Goal: Navigation & Orientation: Find specific page/section

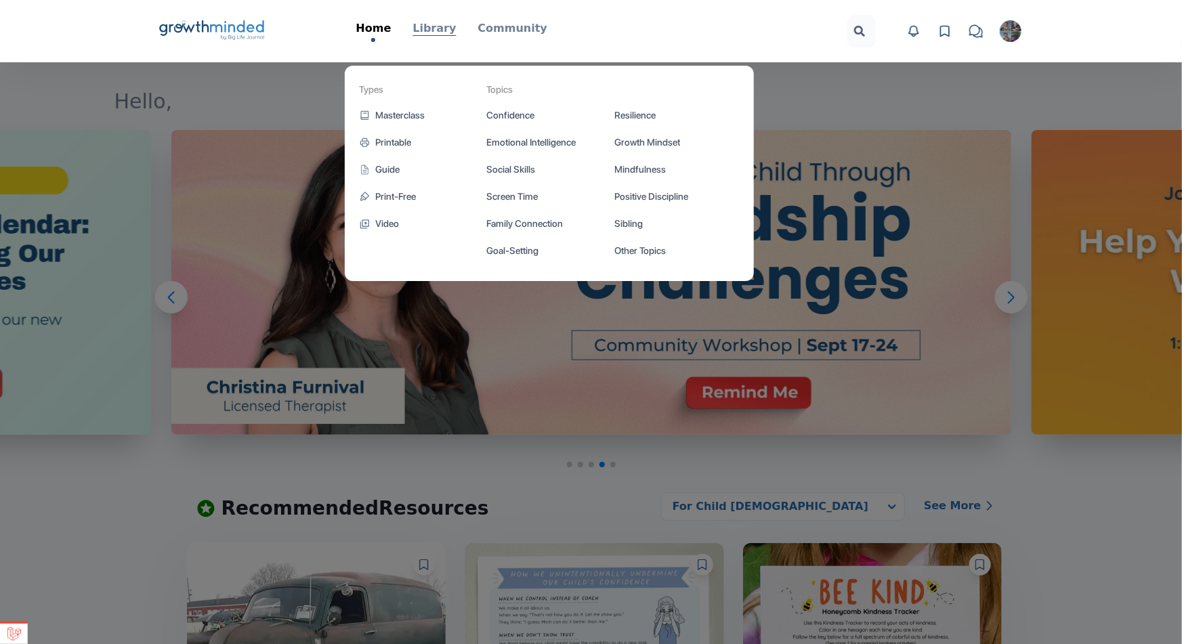
click at [440, 27] on p "Library" at bounding box center [434, 28] width 43 height 16
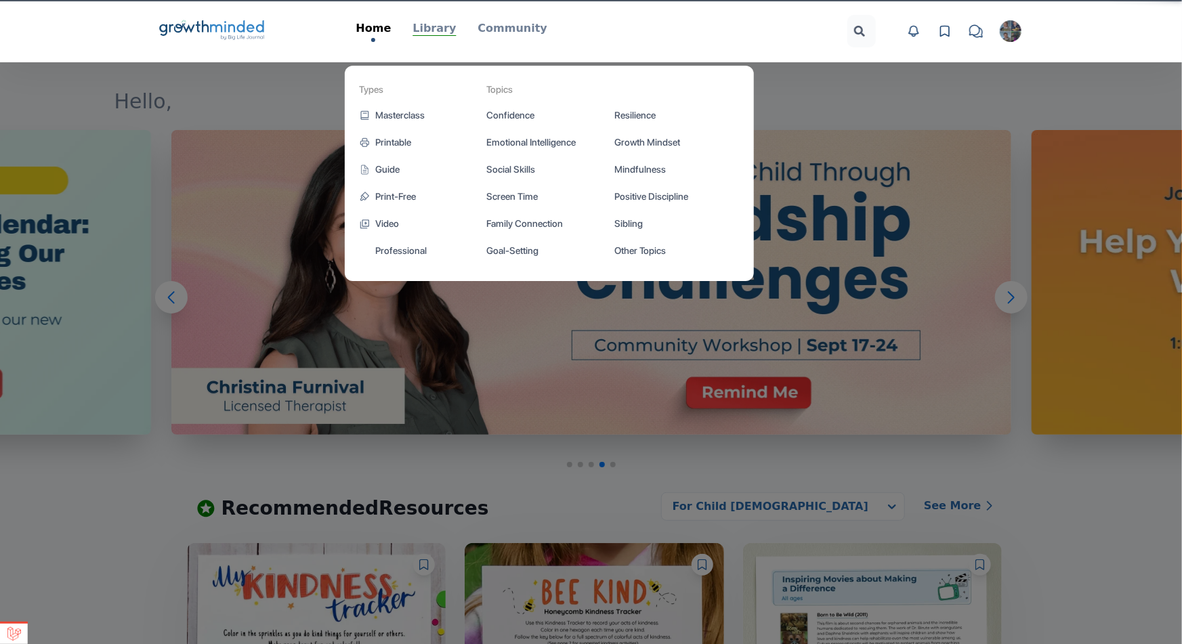
click at [449, 28] on p "Library" at bounding box center [434, 28] width 43 height 16
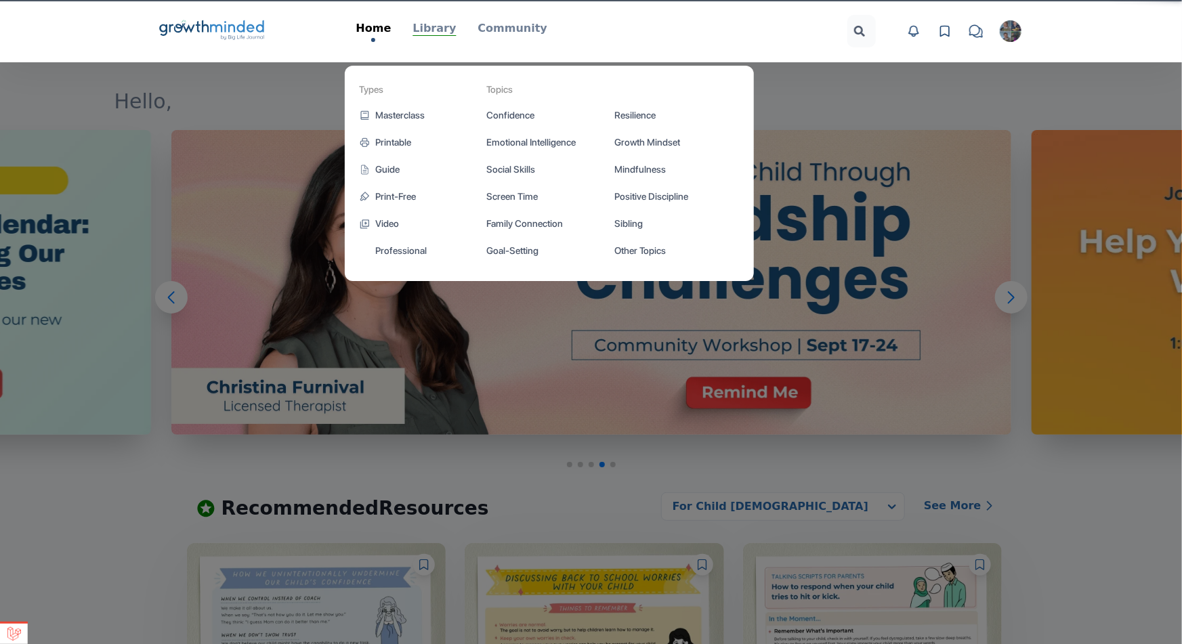
click at [435, 30] on p "Library" at bounding box center [434, 28] width 43 height 16
